Goal: Task Accomplishment & Management: Use online tool/utility

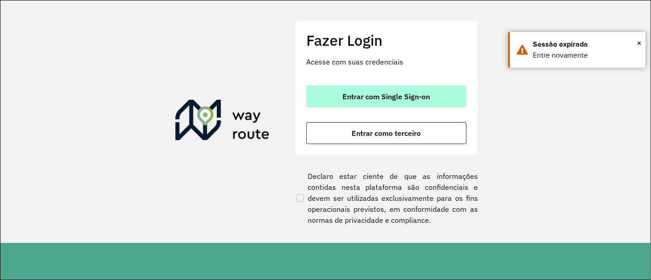
click at [431, 93] on button "Entrar com Single Sign-on" at bounding box center [386, 97] width 160 height 22
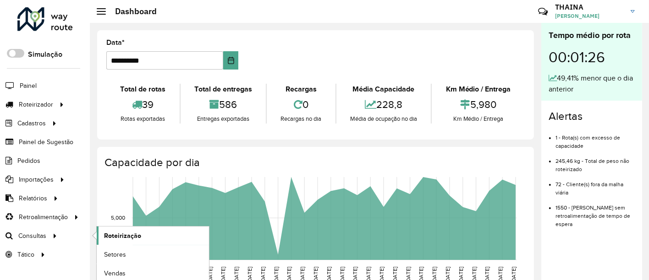
click at [123, 235] on span "Roteirização" at bounding box center [122, 236] width 37 height 10
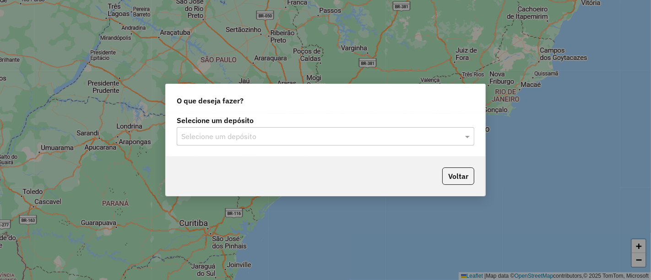
click at [237, 137] on input "text" at bounding box center [316, 136] width 270 height 11
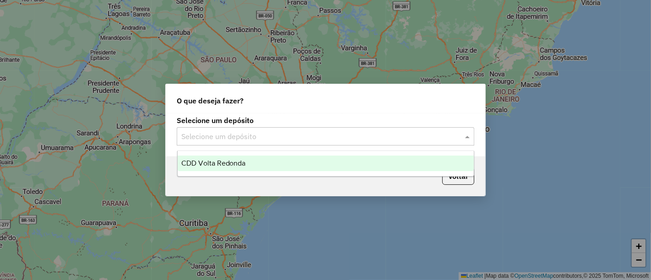
click at [218, 161] on span "CDD Volta Redonda" at bounding box center [213, 163] width 65 height 8
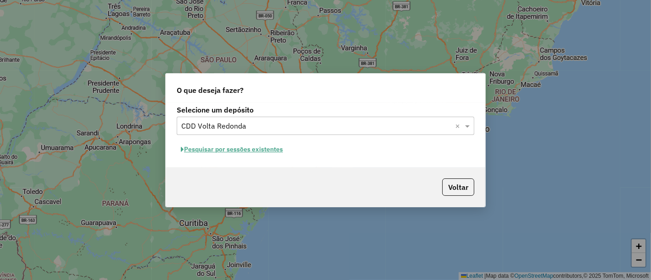
click at [250, 152] on button "Pesquisar por sessões existentes" at bounding box center [232, 149] width 110 height 14
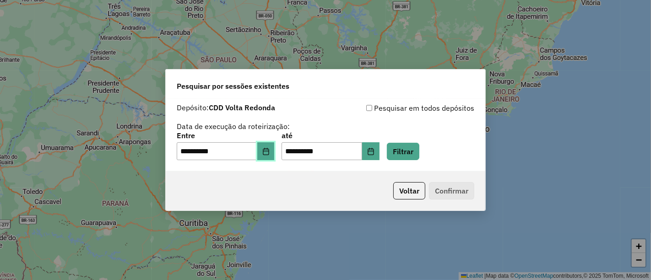
click at [275, 157] on button "Choose Date" at bounding box center [265, 151] width 17 height 18
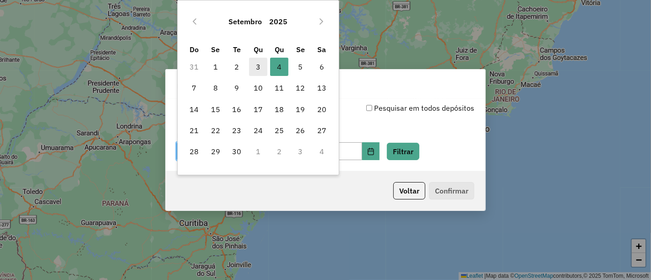
click at [262, 60] on span "3" at bounding box center [258, 67] width 18 height 18
type input "**********"
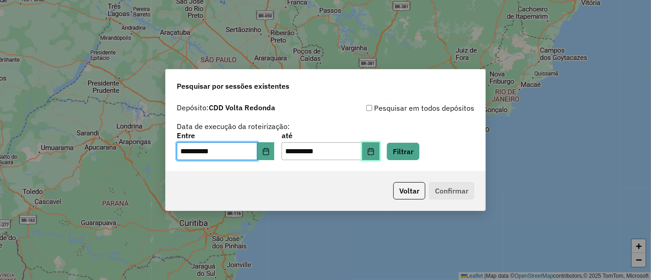
click at [377, 150] on button "Choose Date" at bounding box center [370, 151] width 17 height 18
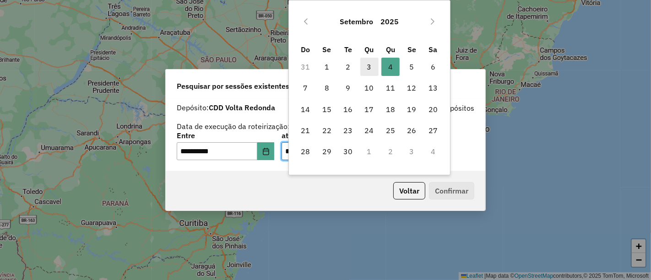
click at [371, 66] on span "3" at bounding box center [369, 67] width 18 height 18
type input "**********"
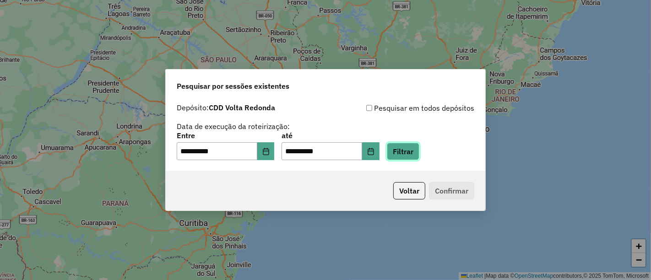
click at [411, 152] on button "Filtrar" at bounding box center [403, 151] width 33 height 17
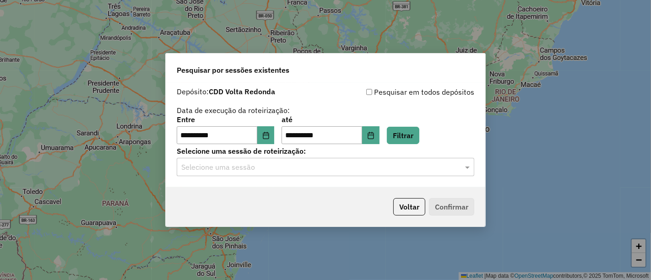
click at [403, 171] on input "text" at bounding box center [316, 167] width 270 height 11
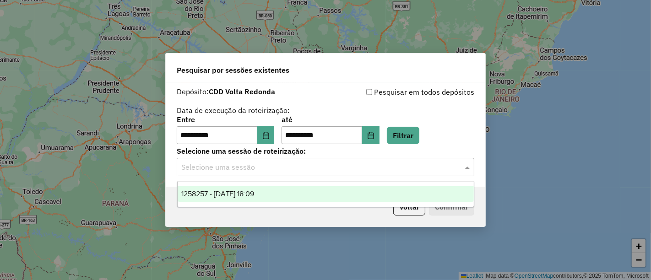
click at [280, 196] on div "1258257 - 03/09/2025 18:09" at bounding box center [326, 194] width 296 height 16
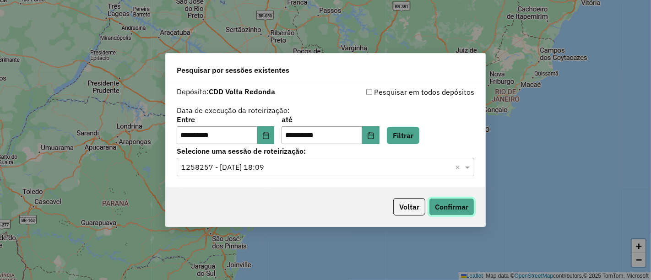
click at [464, 206] on button "Confirmar" at bounding box center [451, 206] width 45 height 17
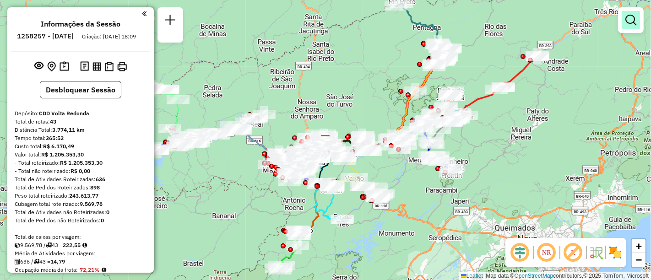
click at [632, 25] on em at bounding box center [631, 20] width 11 height 11
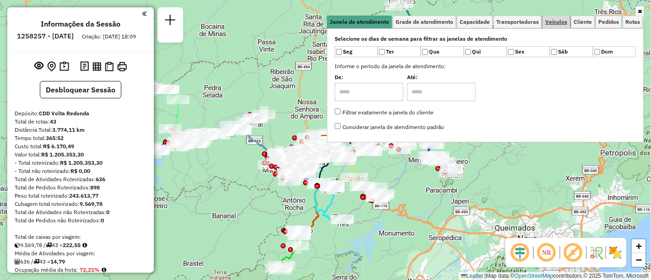
click at [562, 23] on span "Veículos" at bounding box center [557, 21] width 22 height 5
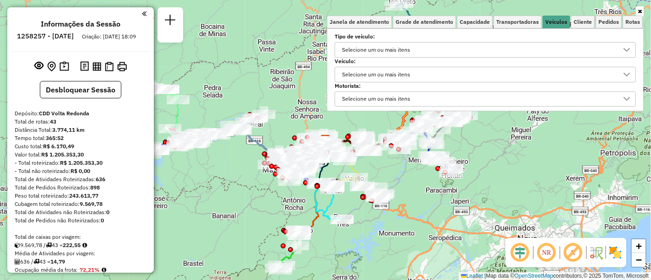
click at [367, 76] on div "Selecione um ou mais itens" at bounding box center [376, 74] width 75 height 15
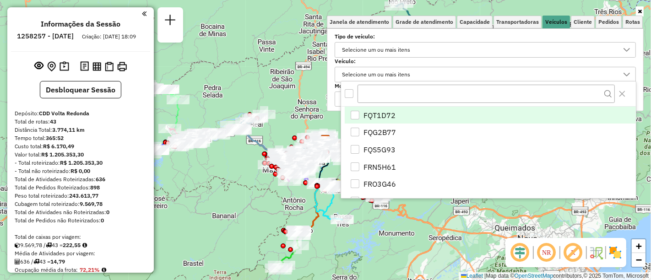
scroll to position [5, 31]
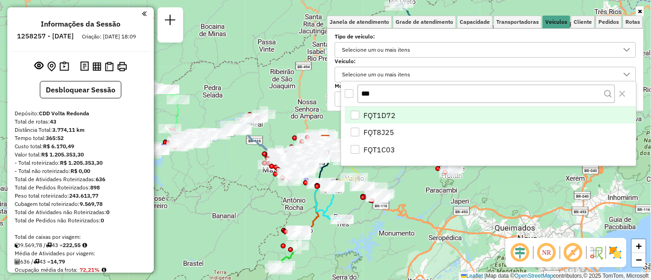
type input "***"
click at [352, 112] on div "FQT1D72" at bounding box center [355, 115] width 9 height 9
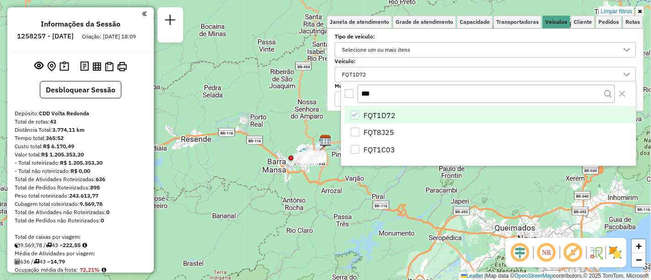
click at [305, 65] on div "Limpar filtros Janela de atendimento Grade de atendimento Capacidade Transporta…" at bounding box center [325, 140] width 651 height 280
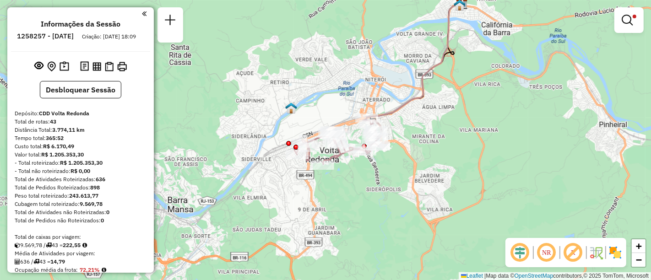
drag, startPoint x: 396, startPoint y: 191, endPoint x: 449, endPoint y: 191, distance: 53.1
click at [449, 191] on div "Limpar filtros Janela de atendimento Grade de atendimento Capacidade Transporta…" at bounding box center [325, 140] width 651 height 280
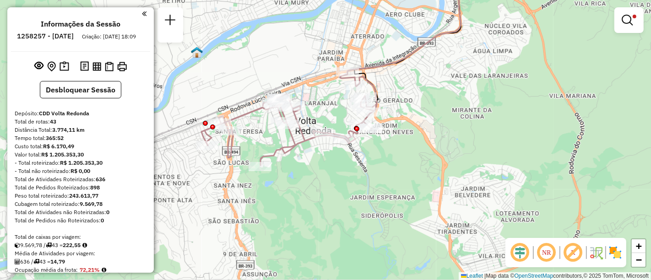
drag, startPoint x: 387, startPoint y: 191, endPoint x: 413, endPoint y: 196, distance: 26.6
click at [413, 196] on div "Limpar filtros Janela de atendimento Grade de atendimento Capacidade Transporta…" at bounding box center [325, 140] width 651 height 280
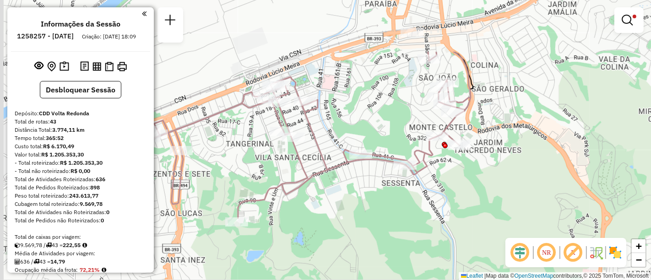
drag, startPoint x: 364, startPoint y: 147, endPoint x: 483, endPoint y: 227, distance: 143.7
click at [483, 227] on div "Limpar filtros Janela de atendimento Grade de atendimento Capacidade Transporta…" at bounding box center [325, 140] width 651 height 280
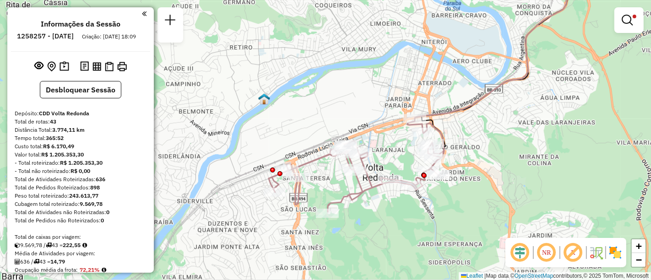
click at [628, 20] on em at bounding box center [627, 20] width 11 height 11
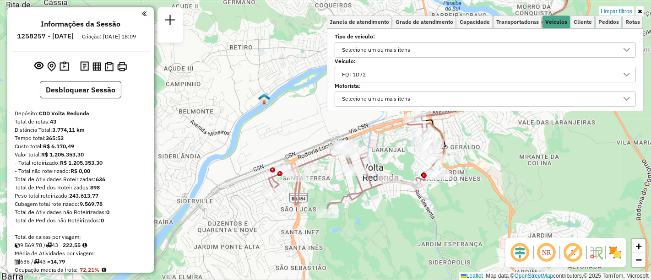
click at [389, 78] on div "FQT1D72" at bounding box center [478, 74] width 279 height 15
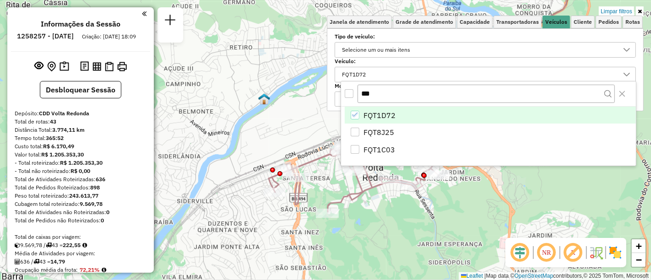
click at [355, 113] on icon "FQT1D72" at bounding box center [355, 115] width 6 height 6
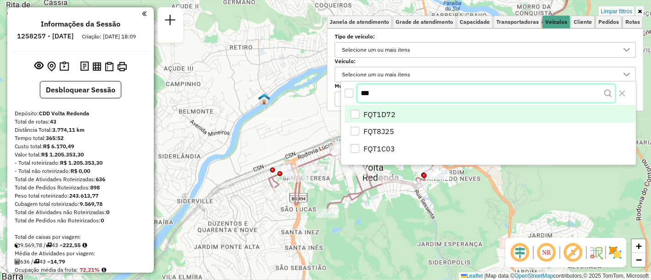
click at [376, 92] on input "***" at bounding box center [486, 93] width 257 height 17
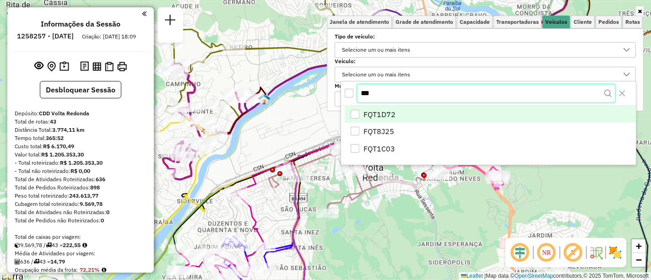
click at [374, 92] on input "***" at bounding box center [486, 93] width 257 height 17
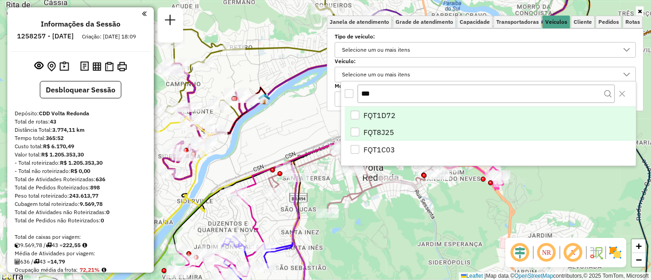
click at [355, 131] on div "FQT8J25" at bounding box center [355, 132] width 9 height 9
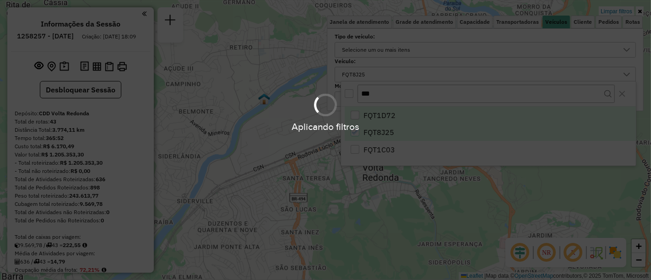
click at [359, 185] on div "Aplicando filtros" at bounding box center [325, 140] width 651 height 280
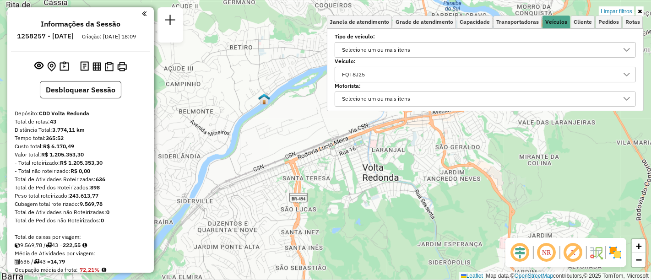
click at [360, 187] on div "Limpar filtros Janela de atendimento Grade de atendimento Capacidade Transporta…" at bounding box center [325, 140] width 651 height 280
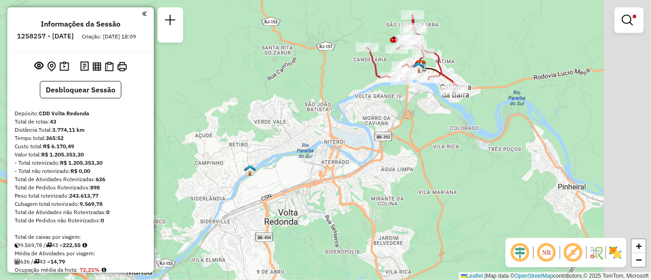
drag, startPoint x: 307, startPoint y: 201, endPoint x: 242, endPoint y: 220, distance: 68.4
click at [228, 228] on div "Limpar filtros Janela de atendimento Grade de atendimento Capacidade Transporta…" at bounding box center [325, 140] width 651 height 280
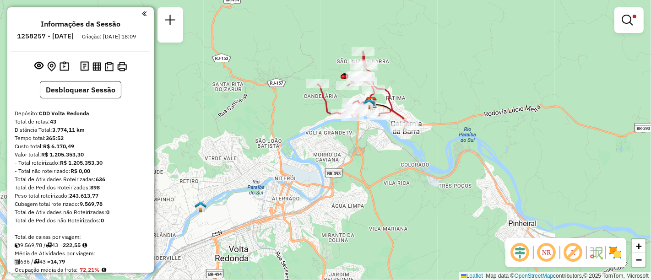
drag, startPoint x: 442, startPoint y: 118, endPoint x: 408, endPoint y: 175, distance: 65.9
click at [411, 164] on div "Limpar filtros Janela de atendimento Grade de atendimento Capacidade Transporta…" at bounding box center [325, 140] width 651 height 280
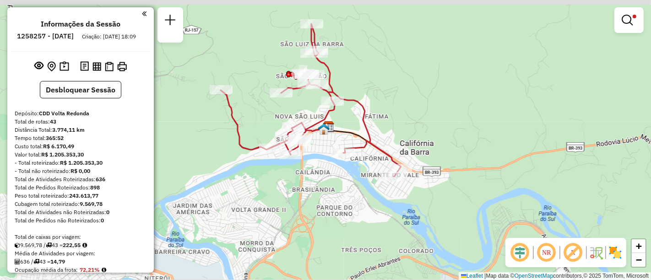
drag, startPoint x: 350, startPoint y: 185, endPoint x: 372, endPoint y: 217, distance: 38.2
click at [370, 213] on div "Limpar filtros Janela de atendimento Grade de atendimento Capacidade Transporta…" at bounding box center [325, 140] width 651 height 280
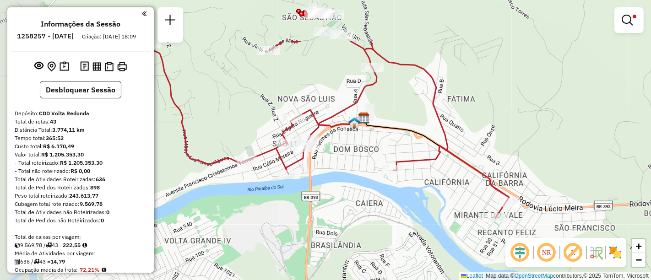
drag, startPoint x: 325, startPoint y: 184, endPoint x: 385, endPoint y: 253, distance: 91.6
click at [385, 253] on div "Limpar filtros Janela de atendimento Grade de atendimento Capacidade Transporta…" at bounding box center [325, 140] width 651 height 280
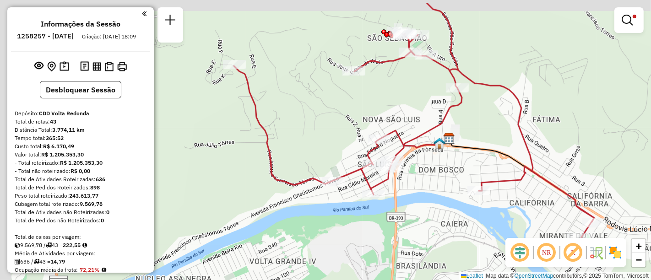
drag, startPoint x: 380, startPoint y: 178, endPoint x: 422, endPoint y: 210, distance: 53.0
click at [422, 210] on div "Limpar filtros Janela de atendimento Grade de atendimento Capacidade Transporta…" at bounding box center [325, 140] width 651 height 280
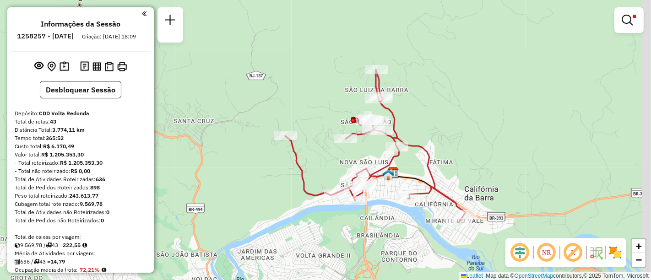
drag, startPoint x: 426, startPoint y: 210, endPoint x: 382, endPoint y: 214, distance: 44.6
click at [382, 209] on div "Limpar filtros Janela de atendimento Grade de atendimento Capacidade Transporta…" at bounding box center [325, 140] width 651 height 280
